Goal: Task Accomplishment & Management: Manage account settings

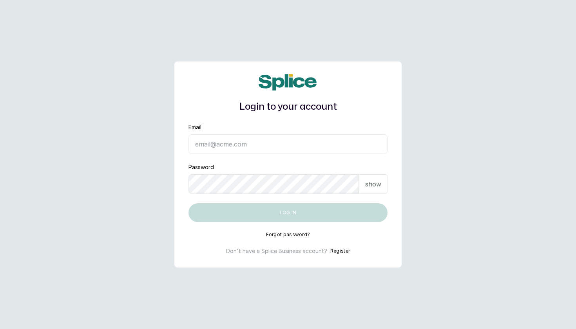
type input "[EMAIL_ADDRESS][DOMAIN_NAME]"
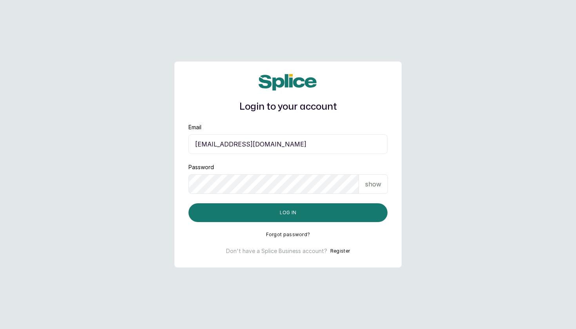
click at [288, 213] on button "Log in" at bounding box center [287, 212] width 199 height 19
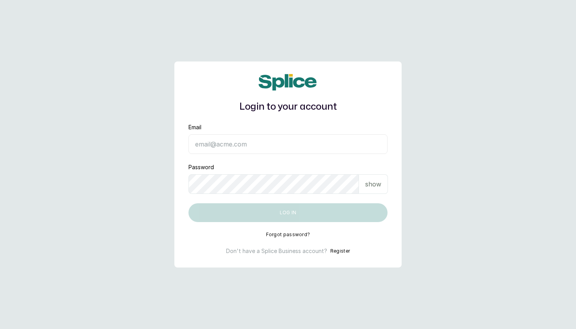
type input "[EMAIL_ADDRESS][DOMAIN_NAME]"
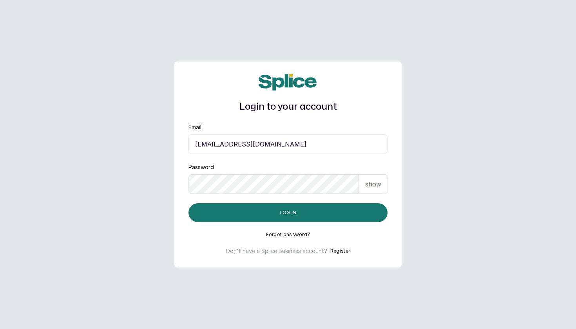
click at [330, 226] on div "Login to your account Email ooyinda@yahoo.co.uk Password show Log in Forgot pas…" at bounding box center [287, 164] width 227 height 206
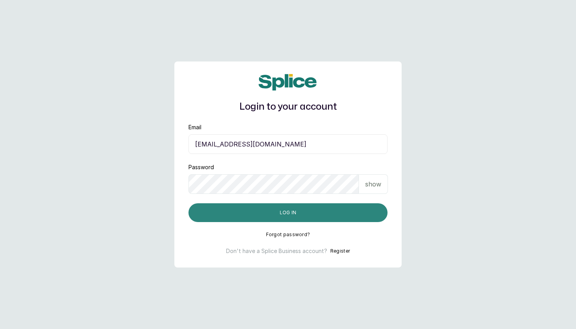
click at [331, 218] on button "Log in" at bounding box center [287, 212] width 199 height 19
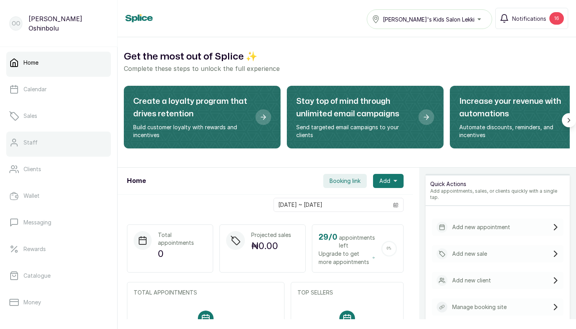
click at [38, 142] on link "Staff" at bounding box center [58, 143] width 105 height 22
